Goal: Task Accomplishment & Management: Manage account settings

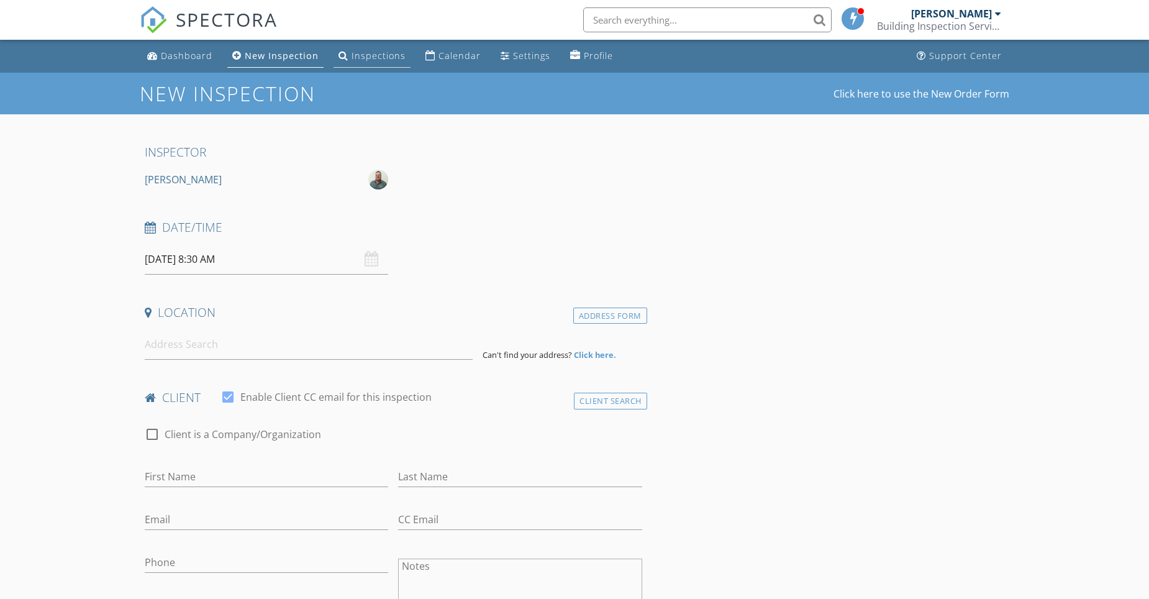
click at [374, 58] on div "Inspections" at bounding box center [379, 56] width 54 height 12
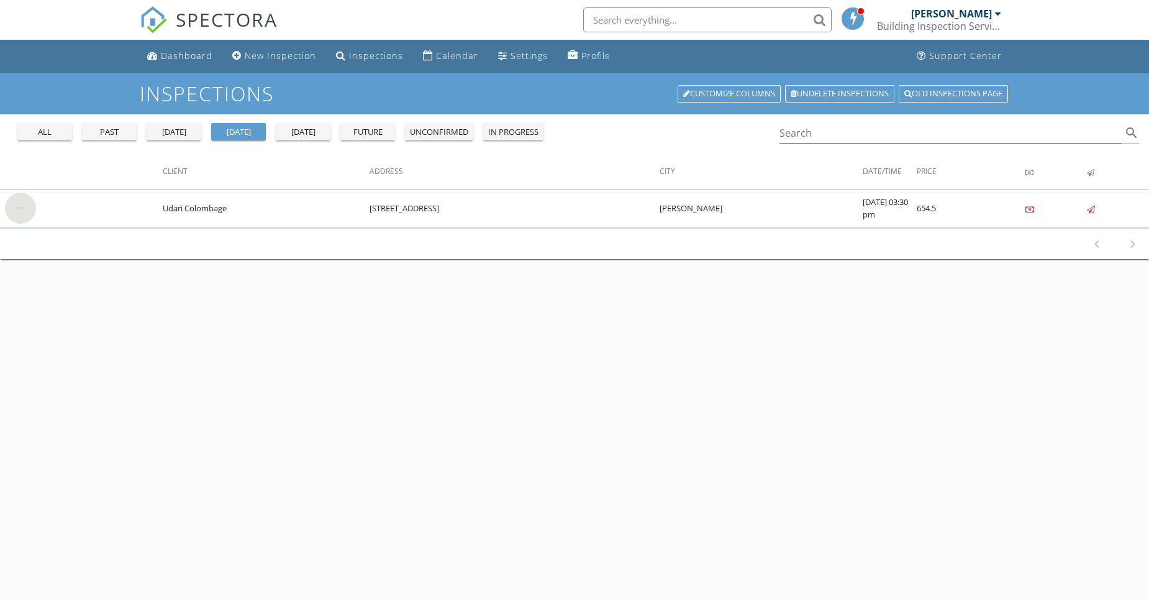
click at [163, 131] on div "yesterday" at bounding box center [174, 132] width 45 height 12
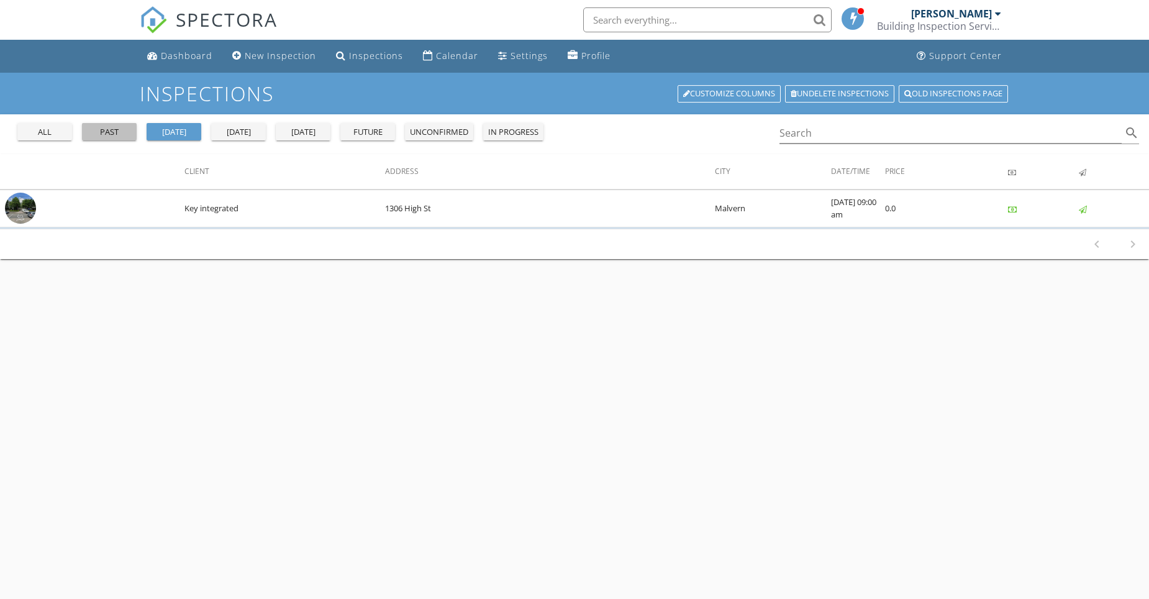
click at [119, 134] on div "past" at bounding box center [109, 132] width 45 height 12
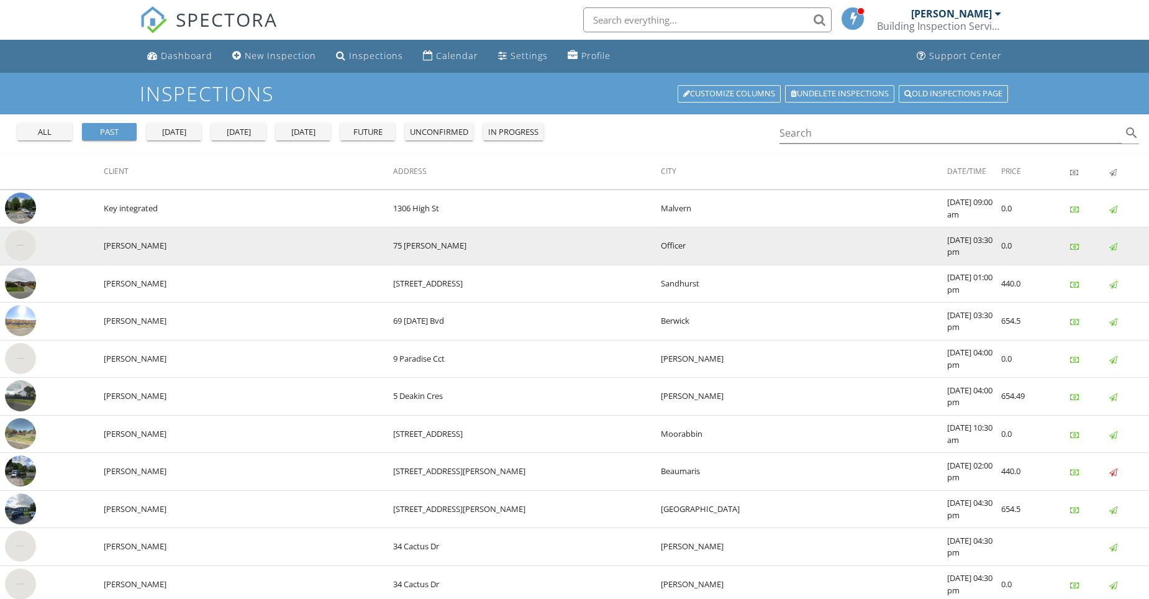
click at [25, 243] on img at bounding box center [20, 245] width 31 height 31
click at [24, 242] on img at bounding box center [20, 245] width 31 height 31
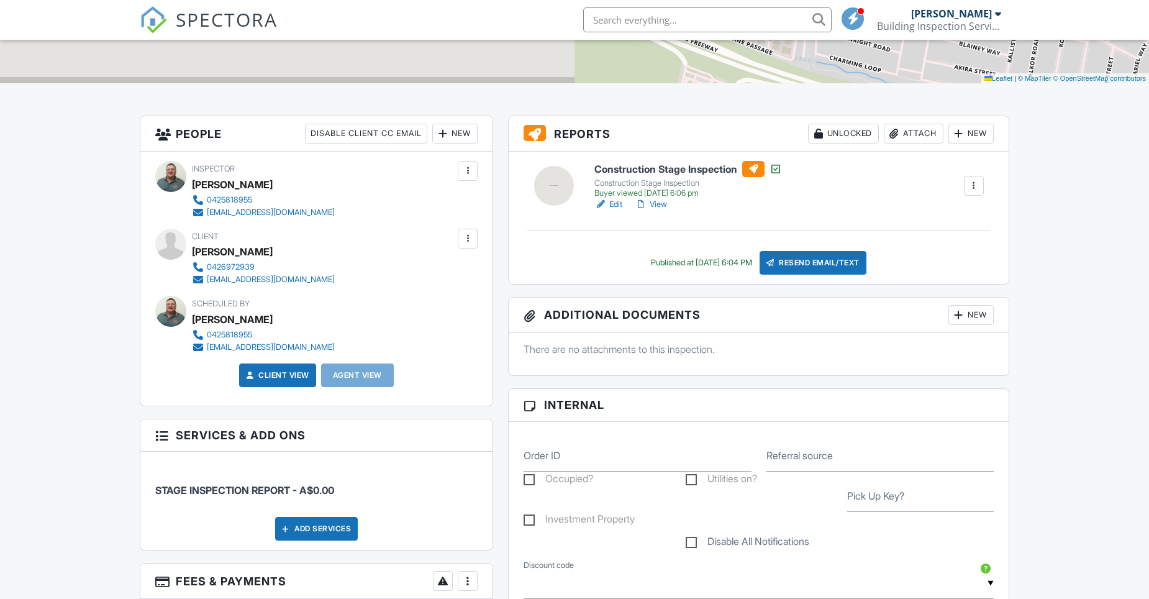
click at [618, 205] on link "Edit" at bounding box center [609, 204] width 28 height 12
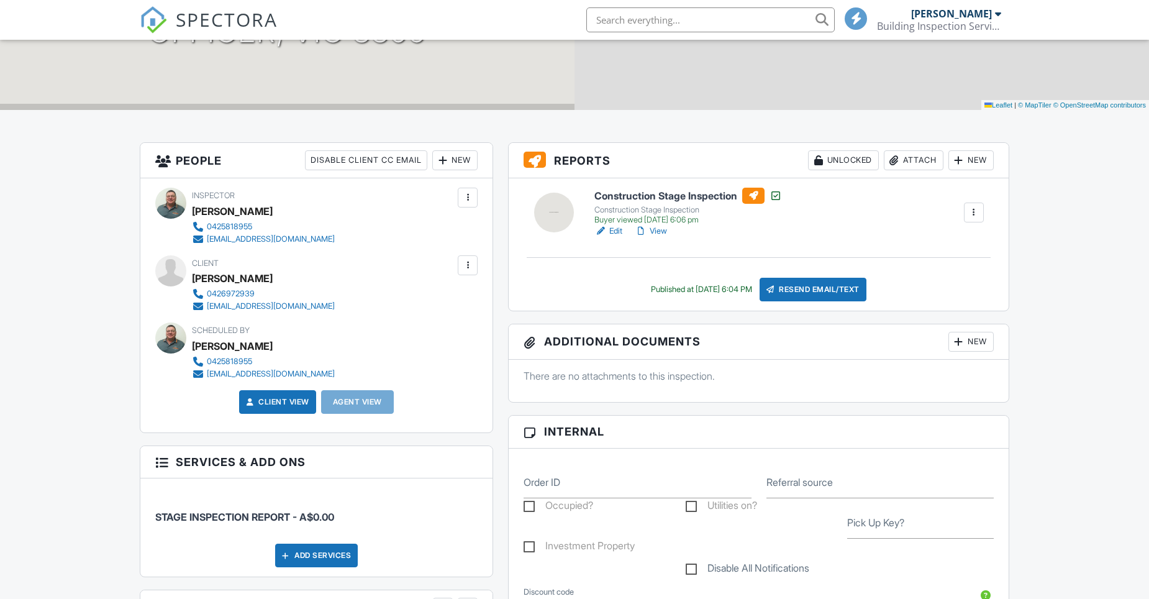
scroll to position [249, 0]
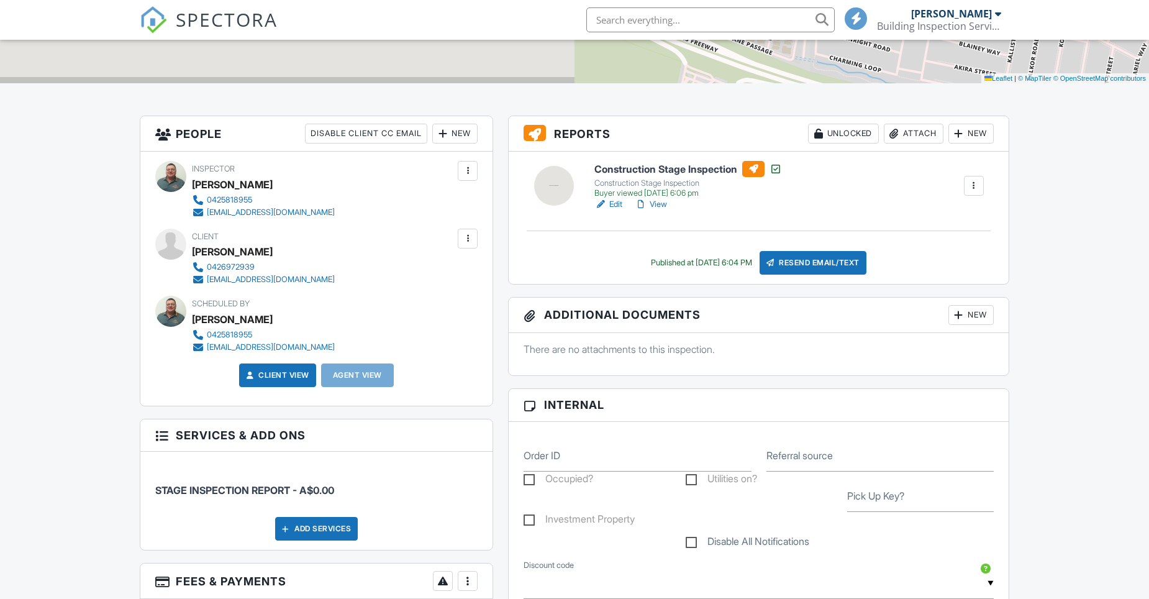
click at [465, 240] on div at bounding box center [468, 238] width 12 height 12
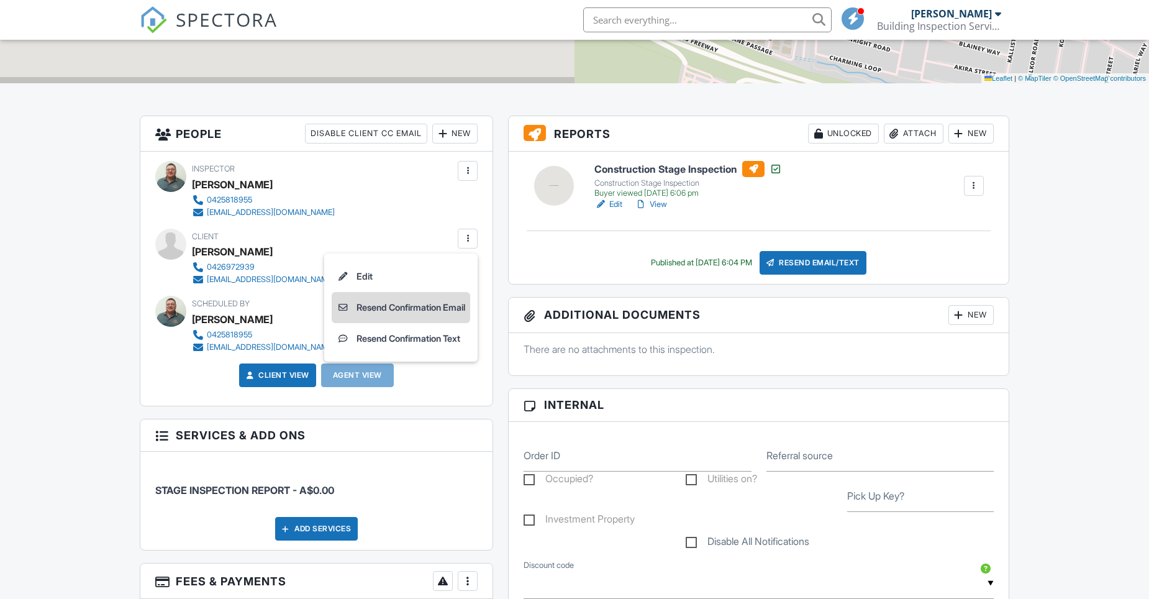
click at [408, 305] on li "Resend Confirmation Email" at bounding box center [401, 307] width 139 height 31
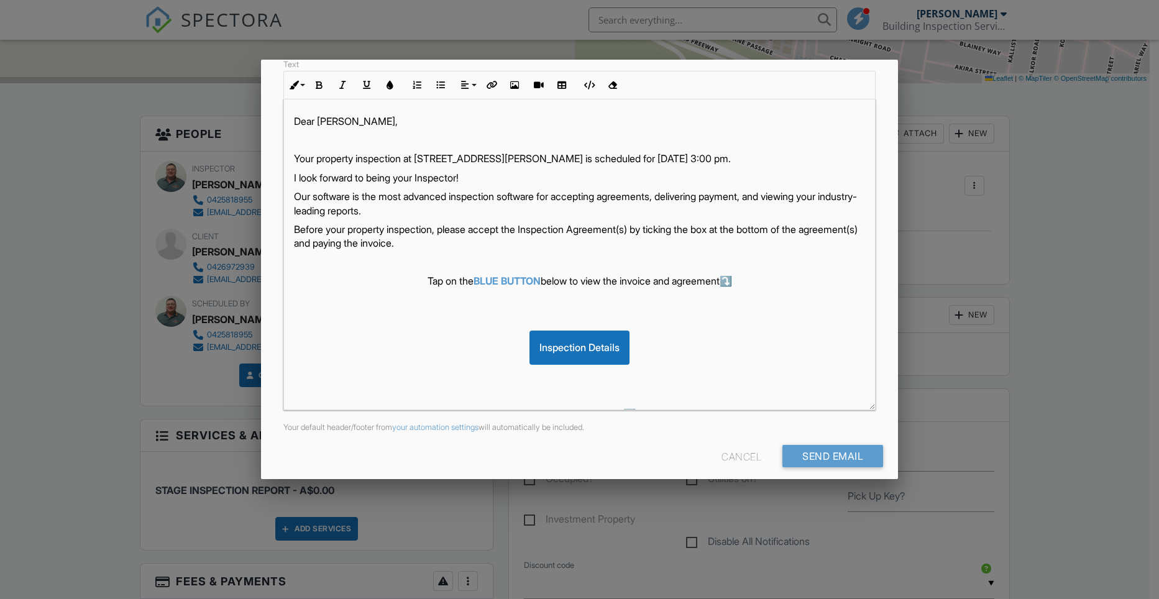
scroll to position [191, 0]
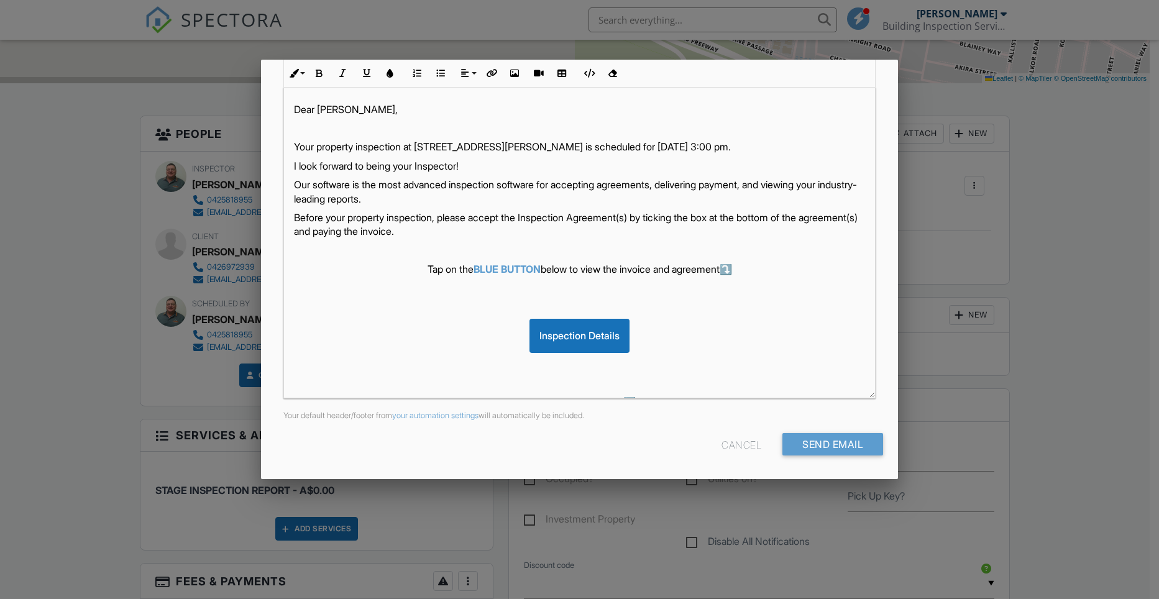
click at [1106, 191] on div at bounding box center [579, 312] width 1159 height 749
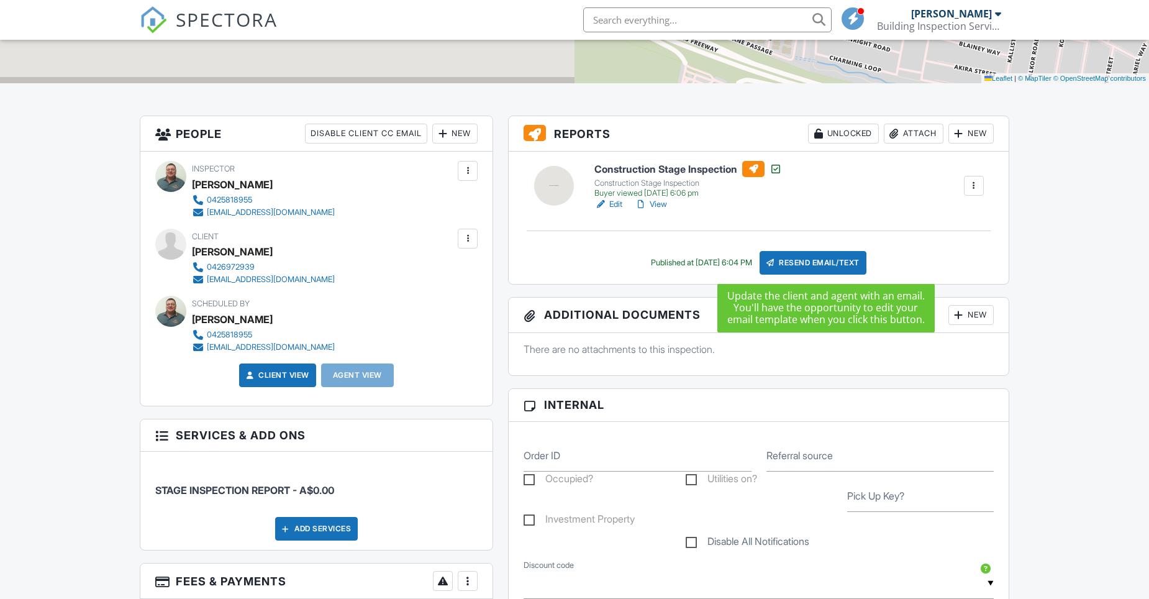
click at [811, 259] on div "Resend Email/Text" at bounding box center [813, 263] width 107 height 24
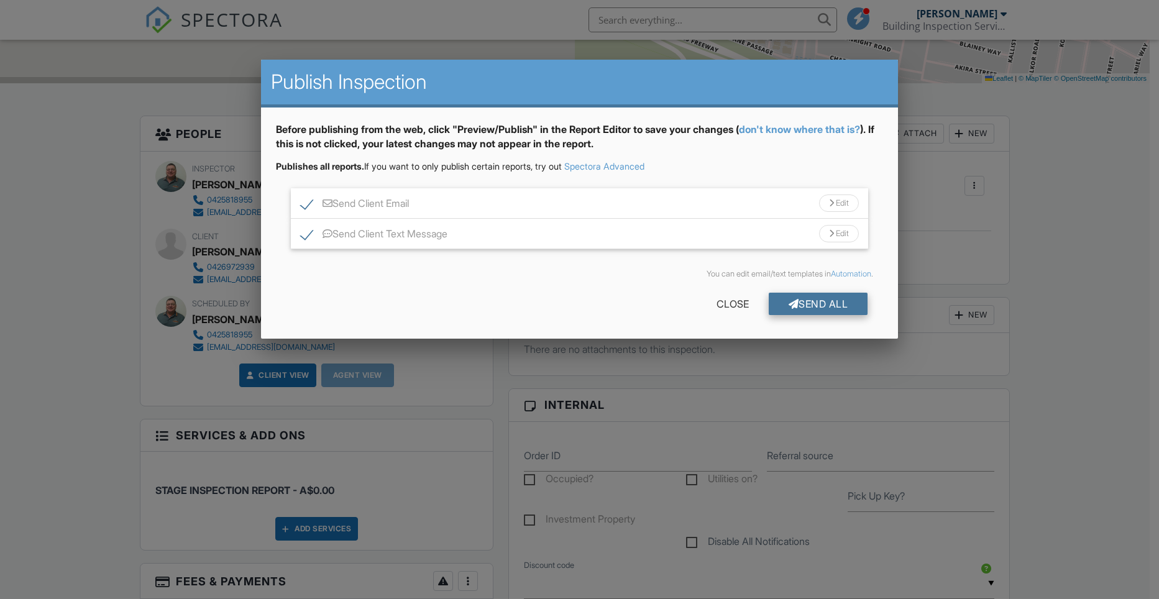
click at [809, 300] on div "Send All" at bounding box center [818, 304] width 99 height 22
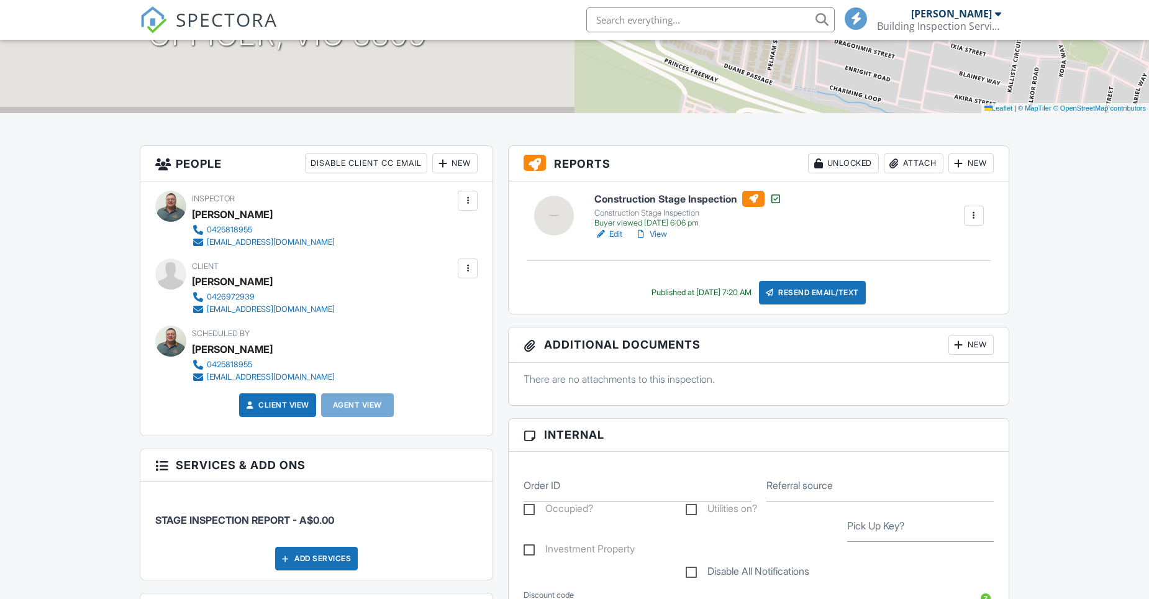
scroll to position [249, 0]
